Goal: Information Seeking & Learning: Learn about a topic

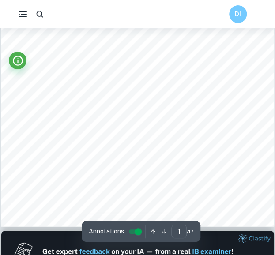
scroll to position [194, 0]
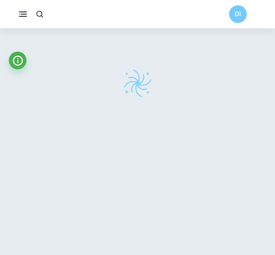
checkbox input "true"
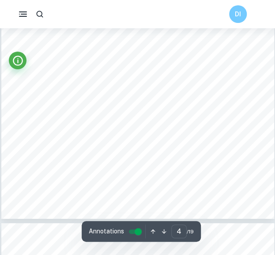
scroll to position [1465, 0]
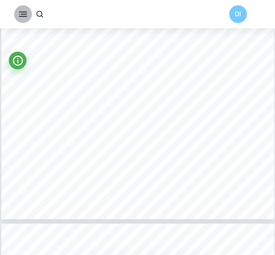
click at [22, 11] on icon "button" at bounding box center [23, 14] width 11 height 11
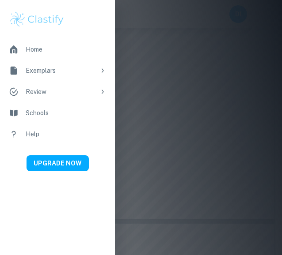
click at [194, 89] on div at bounding box center [141, 127] width 282 height 255
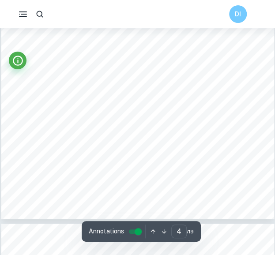
scroll to position [1428, 0]
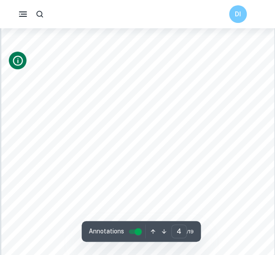
click at [21, 64] on icon "Info" at bounding box center [18, 61] width 12 height 12
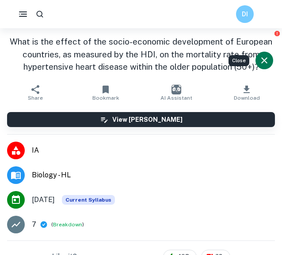
click at [263, 65] on icon "Close" at bounding box center [264, 60] width 11 height 11
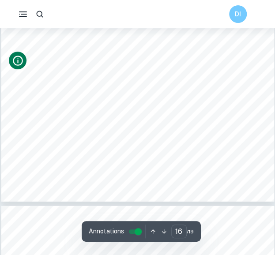
scroll to position [6261, 0]
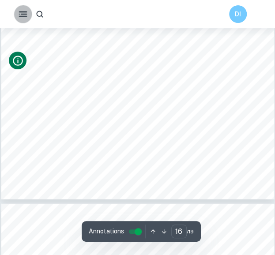
click at [19, 11] on icon "button" at bounding box center [23, 14] width 11 height 11
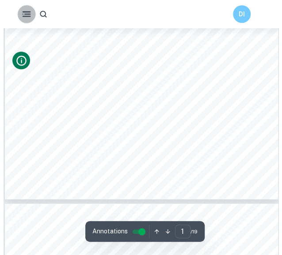
scroll to position [0, 0]
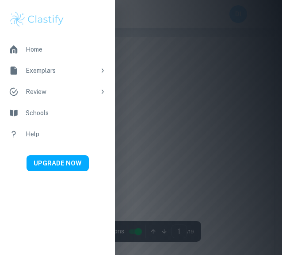
click at [147, 115] on div at bounding box center [141, 127] width 282 height 255
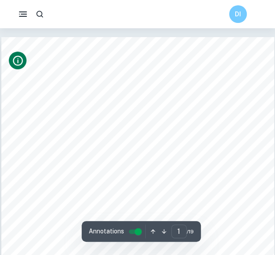
click at [18, 57] on icon "Info" at bounding box center [18, 61] width 12 height 12
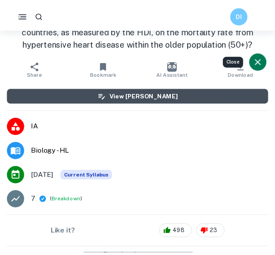
scroll to position [25, 0]
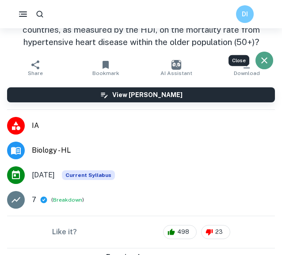
click at [263, 64] on icon "Close" at bounding box center [264, 60] width 11 height 11
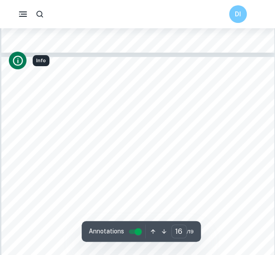
scroll to position [6017, 0]
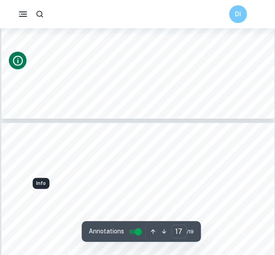
type input "16"
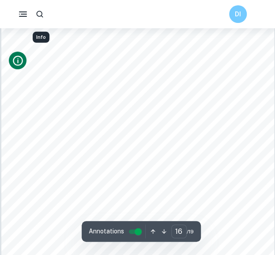
scroll to position [6193, 0]
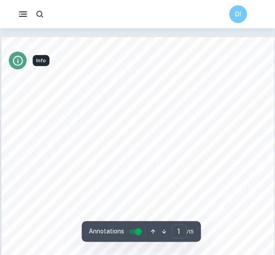
click at [23, 61] on icon "Info" at bounding box center [18, 61] width 12 height 12
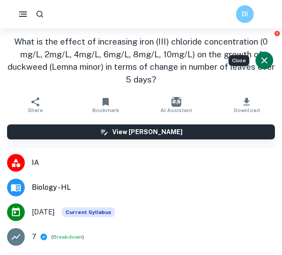
click at [264, 58] on icon "Close" at bounding box center [264, 60] width 11 height 11
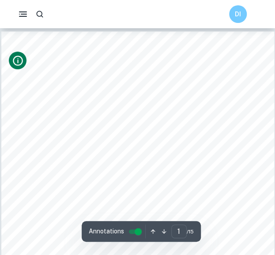
scroll to position [167, 0]
